Goal: Task Accomplishment & Management: Use online tool/utility

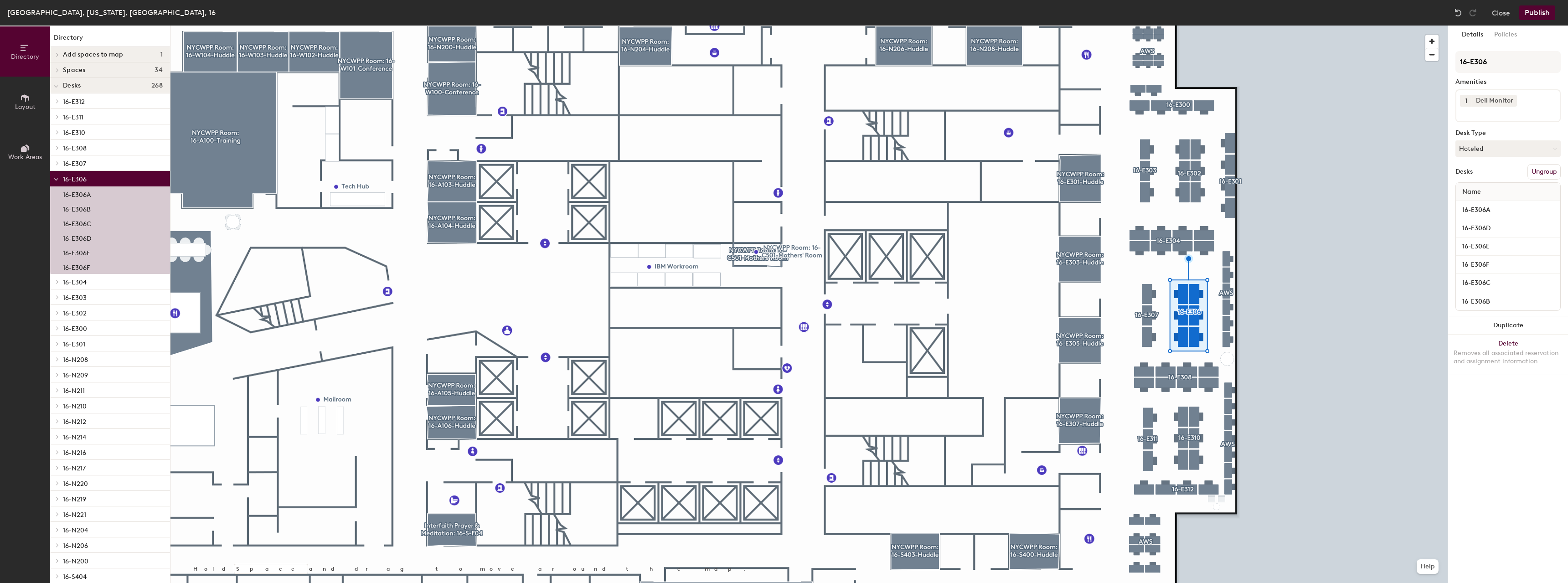
click at [1505, 114] on input at bounding box center [1501, 112] width 82 height 11
type input "high"
click at [1489, 133] on div "High-bar" at bounding box center [1508, 134] width 102 height 13
click at [1528, 10] on button "Publish" at bounding box center [1537, 13] width 36 height 15
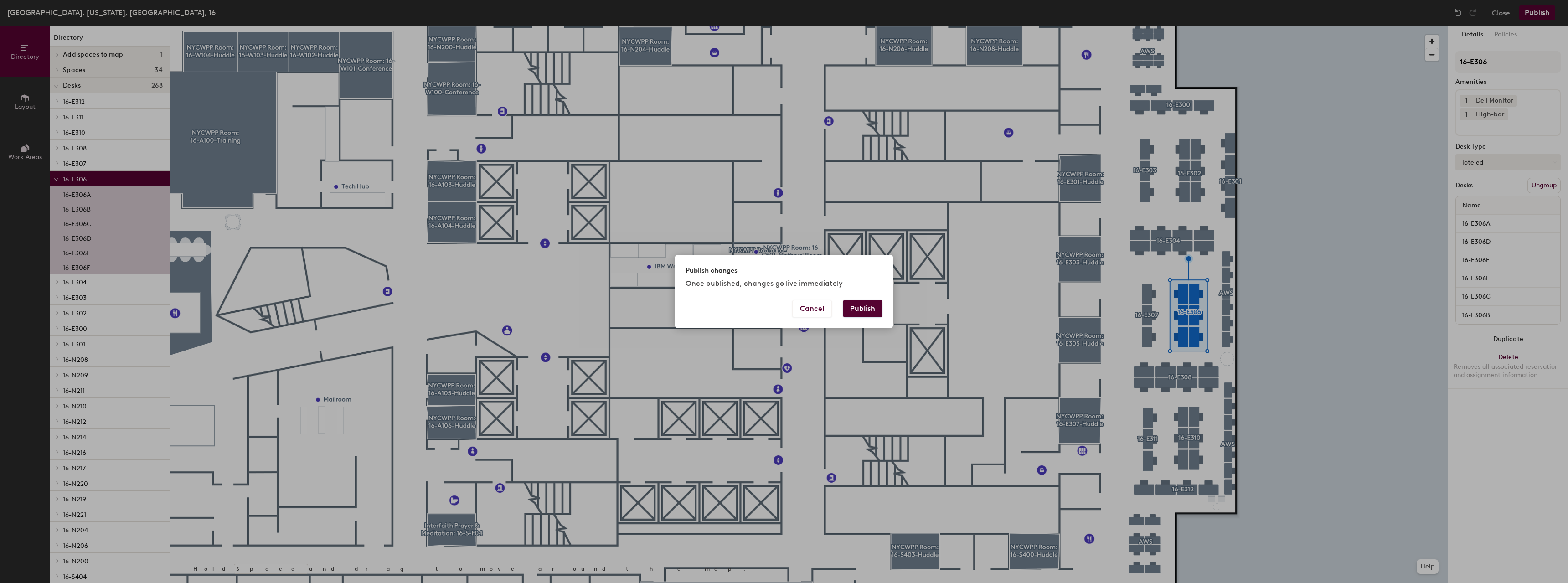
click at [871, 309] on button "Publish" at bounding box center [863, 309] width 40 height 17
